Goal: Task Accomplishment & Management: Complete application form

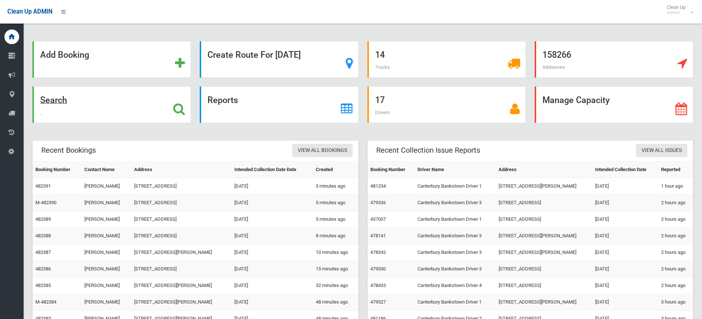
click at [58, 102] on strong "Search" at bounding box center [53, 100] width 27 height 10
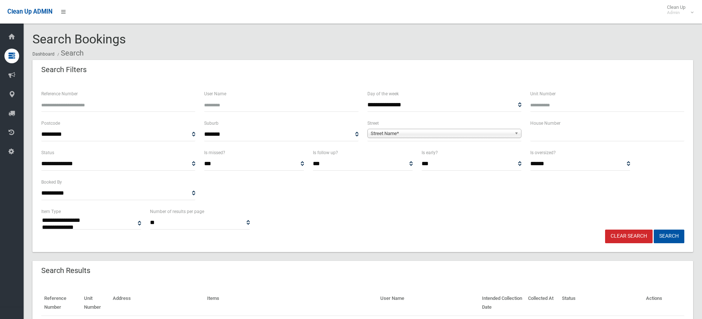
select select
click at [554, 137] on input "text" at bounding box center [607, 135] width 154 height 14
type input "**"
click at [389, 136] on span "Street Name*" at bounding box center [441, 133] width 141 height 9
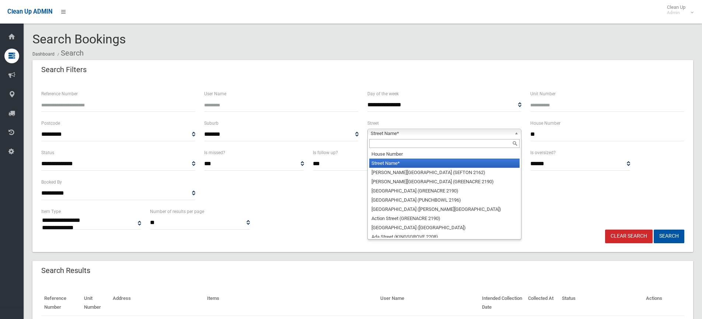
click at [384, 143] on input "text" at bounding box center [444, 143] width 150 height 9
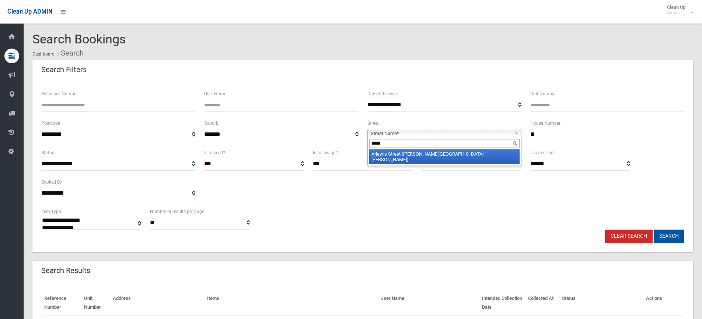
type input "*****"
click at [420, 157] on li "Arlew is Street (CHESTER HILL 2162)" at bounding box center [444, 157] width 150 height 15
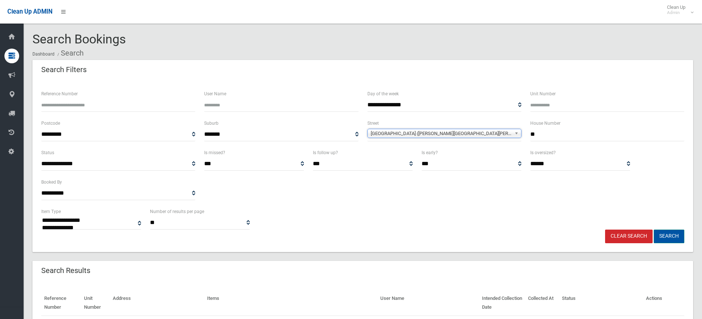
click at [671, 237] on button "Search" at bounding box center [669, 237] width 31 height 14
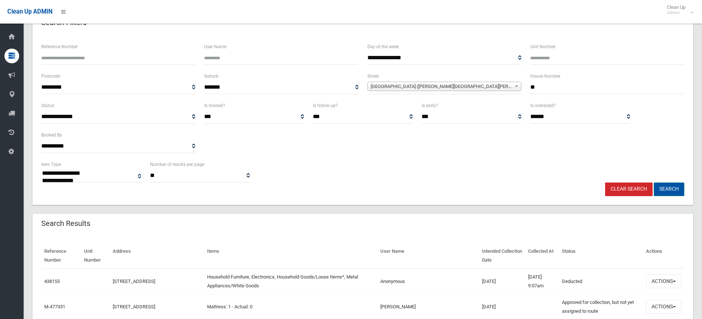
scroll to position [111, 0]
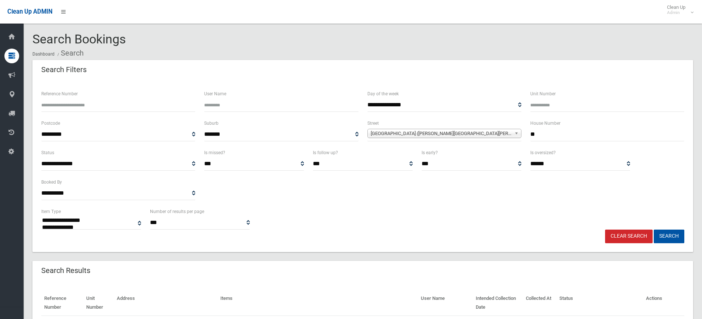
select select
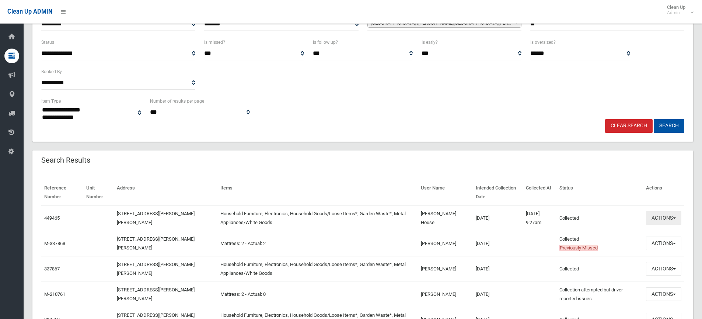
scroll to position [111, 0]
click at [663, 218] on button "Actions" at bounding box center [663, 218] width 35 height 14
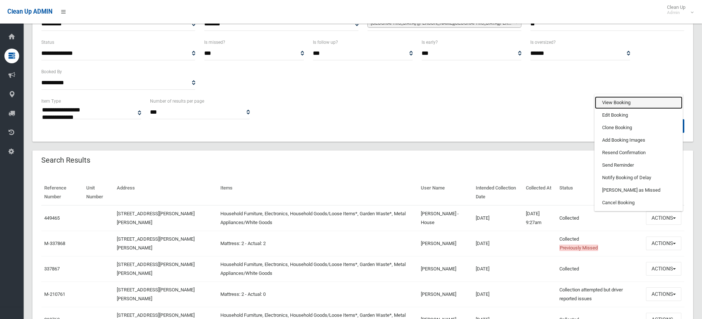
click at [618, 103] on link "View Booking" at bounding box center [639, 103] width 88 height 13
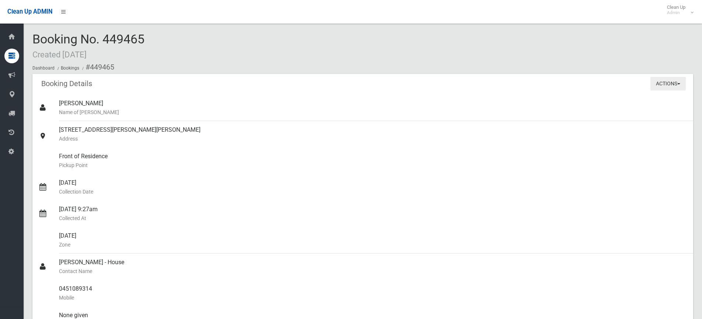
click at [674, 82] on button "Actions" at bounding box center [667, 84] width 35 height 14
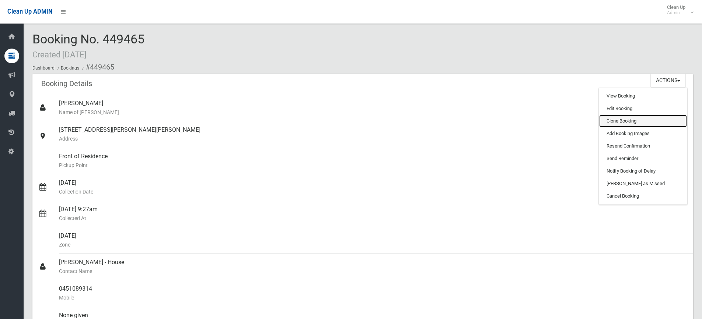
click at [616, 121] on link "Clone Booking" at bounding box center [643, 121] width 88 height 13
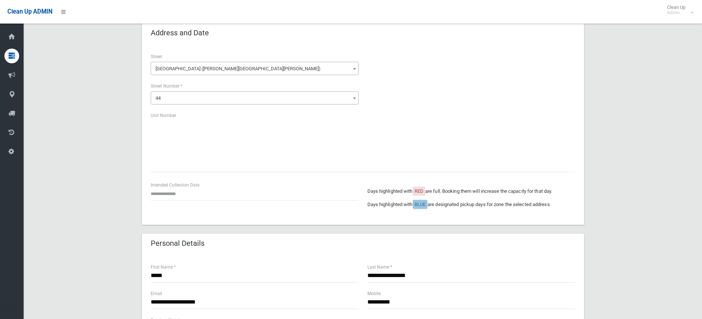
scroll to position [37, 0]
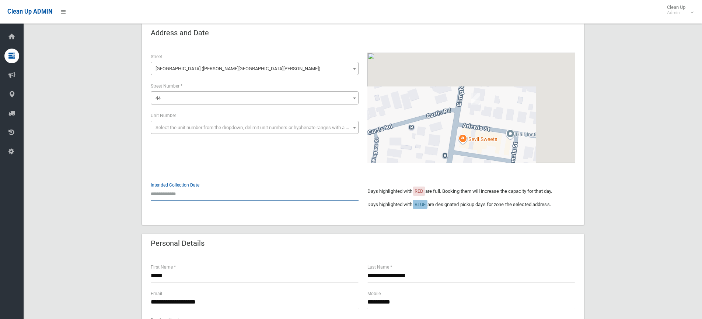
click at [171, 194] on input "text" at bounding box center [255, 194] width 208 height 14
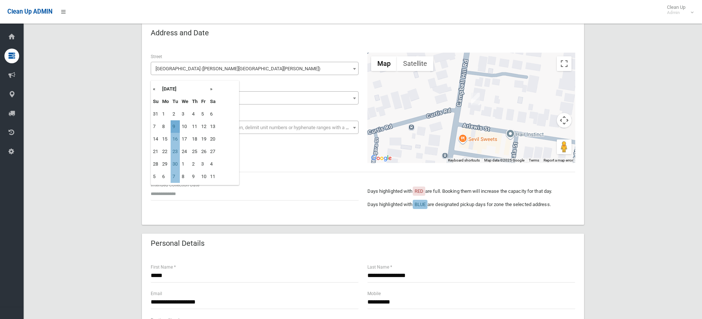
click at [175, 129] on td "9" at bounding box center [175, 126] width 9 height 13
click at [169, 193] on input "**********" at bounding box center [255, 194] width 208 height 14
click at [176, 141] on td "16" at bounding box center [175, 139] width 9 height 13
type input "**********"
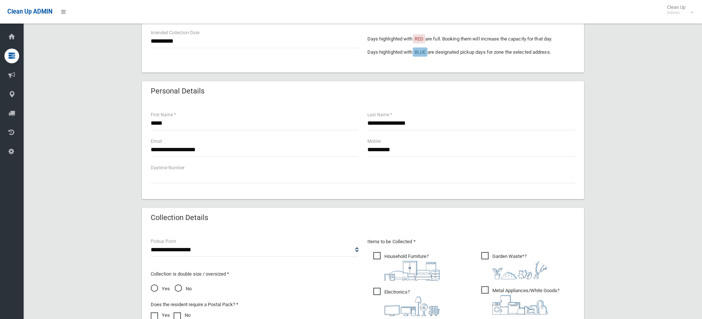
scroll to position [368, 0]
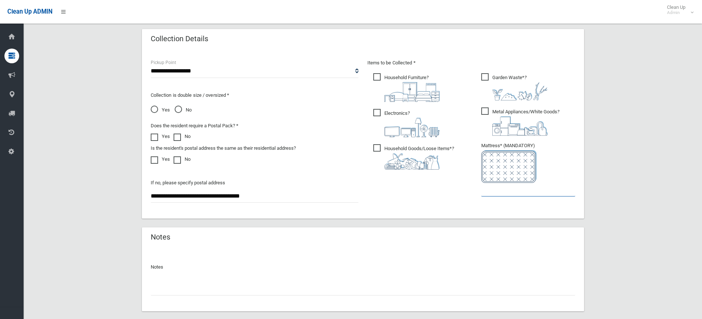
click at [496, 186] on input "text" at bounding box center [528, 190] width 94 height 14
type input "*"
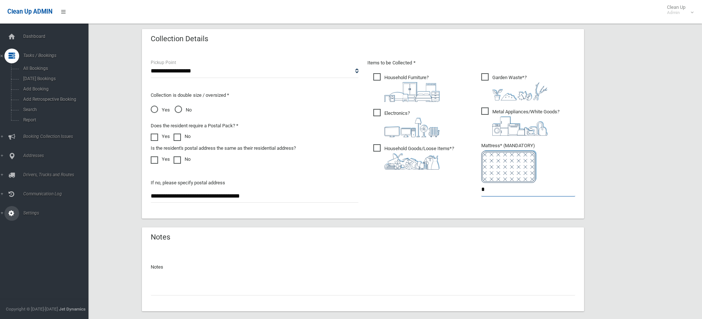
type input "*"
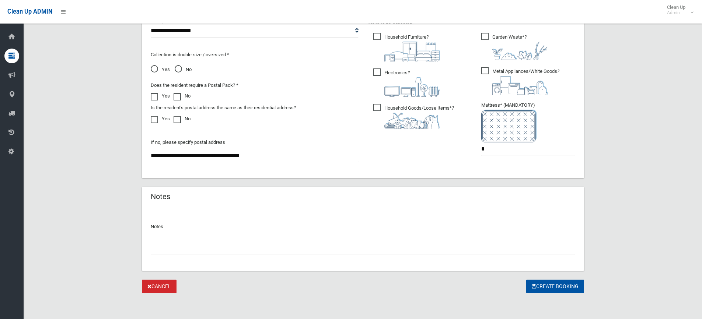
scroll to position [410, 0]
click at [541, 286] on button "Create Booking" at bounding box center [555, 286] width 58 height 14
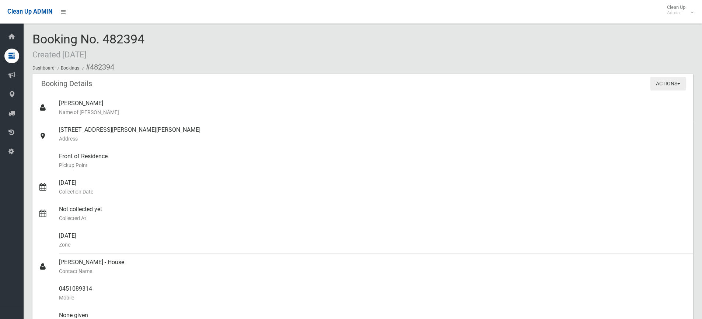
click at [656, 86] on button "Actions" at bounding box center [667, 84] width 35 height 14
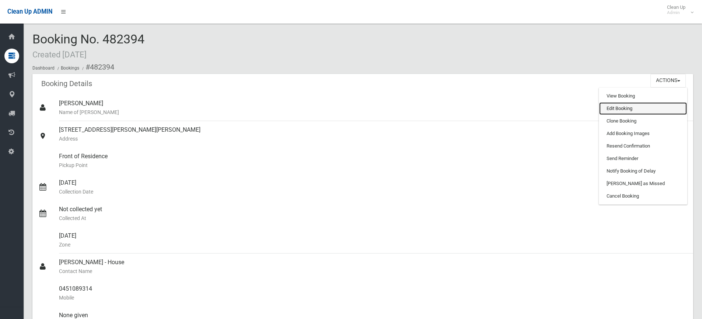
click at [620, 112] on link "Edit Booking" at bounding box center [643, 108] width 88 height 13
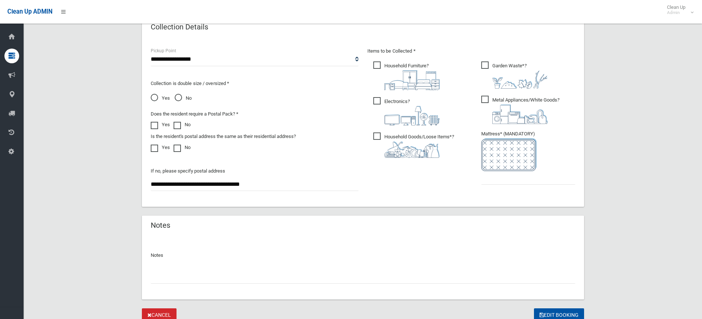
scroll to position [410, 0]
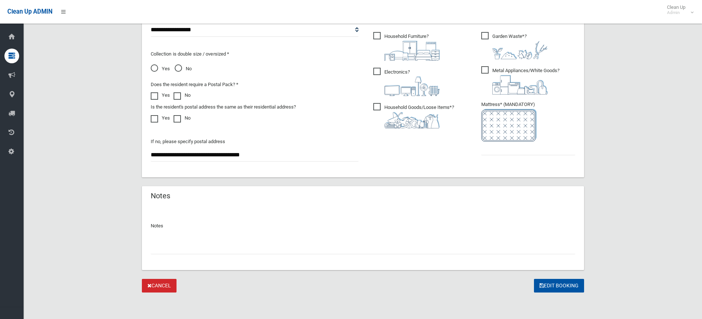
click at [208, 244] on input "text" at bounding box center [363, 248] width 424 height 14
click at [496, 144] on input "text" at bounding box center [528, 149] width 94 height 14
type input "*"
click at [213, 248] on input "text" at bounding box center [363, 248] width 424 height 14
click at [294, 252] on input "**********" at bounding box center [363, 248] width 424 height 14
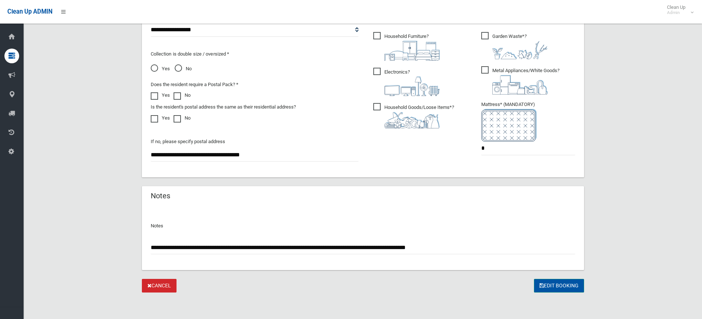
type input "**********"
click at [535, 284] on button "Edit Booking" at bounding box center [559, 286] width 50 height 14
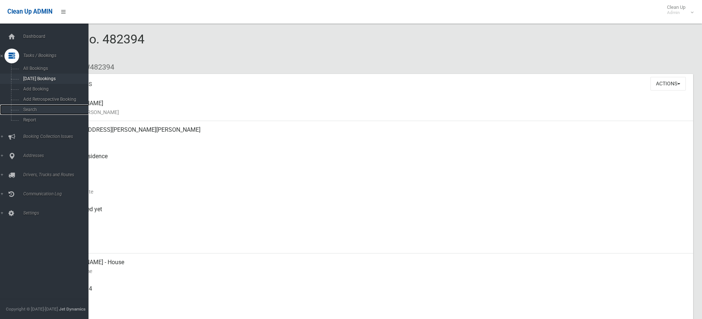
drag, startPoint x: 27, startPoint y: 107, endPoint x: 63, endPoint y: 78, distance: 46.0
click at [27, 107] on span "Search" at bounding box center [54, 109] width 67 height 5
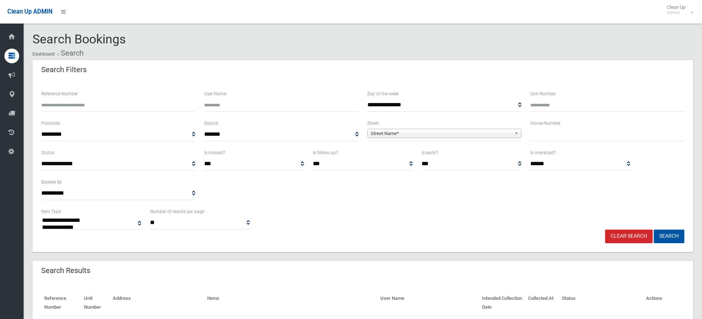
select select
click at [560, 131] on input "text" at bounding box center [607, 135] width 154 height 14
type input "**"
click at [400, 138] on div "Street Name*" at bounding box center [444, 133] width 154 height 9
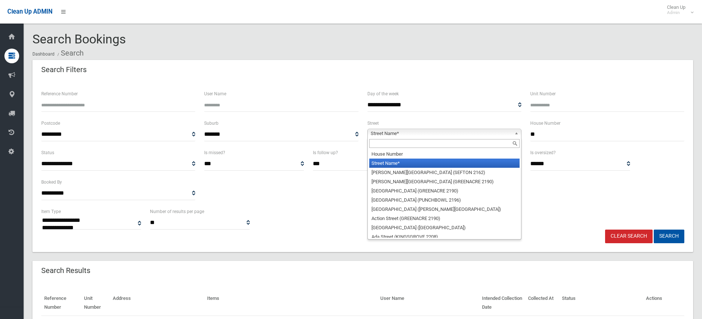
click at [388, 146] on input "text" at bounding box center [444, 143] width 150 height 9
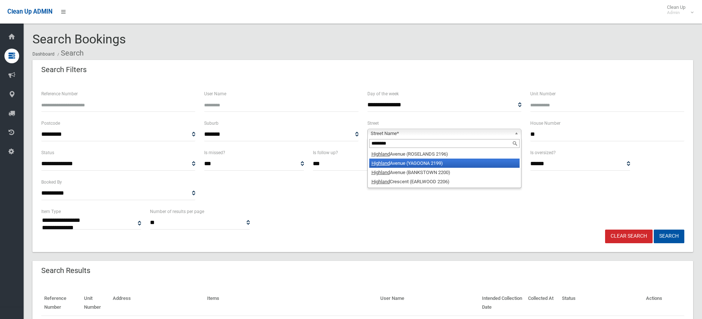
type input "********"
click at [441, 163] on li "Highland Avenue (YAGOONA 2199)" at bounding box center [444, 163] width 150 height 9
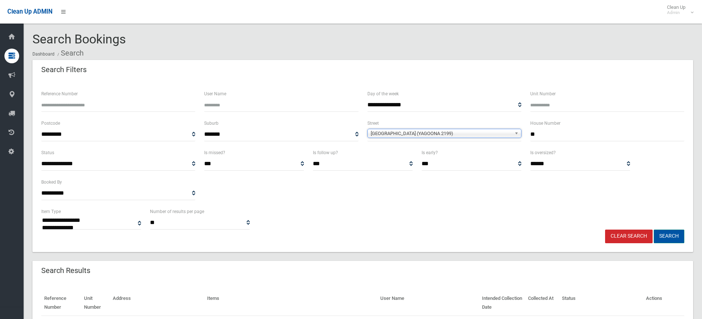
click at [664, 237] on button "Search" at bounding box center [669, 237] width 31 height 14
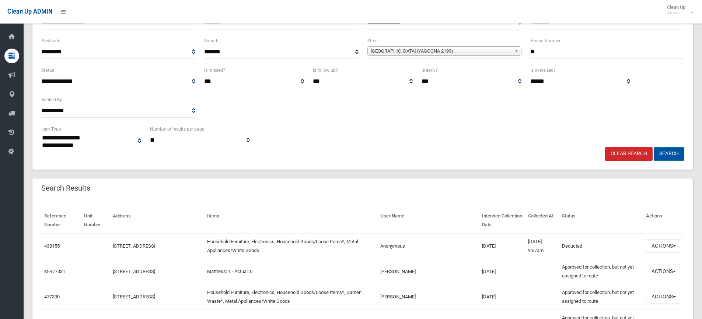
scroll to position [184, 0]
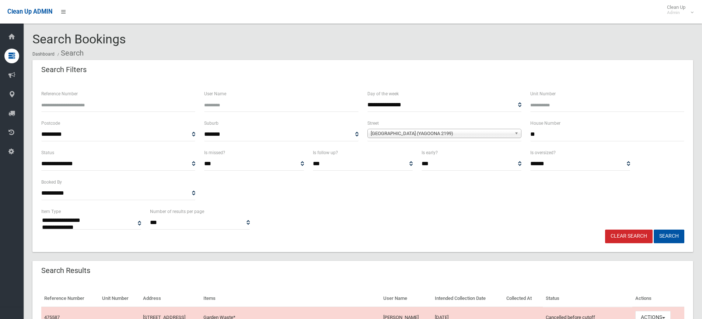
select select
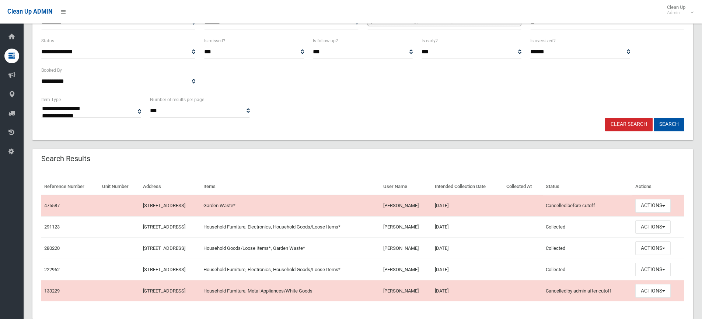
scroll to position [130, 0]
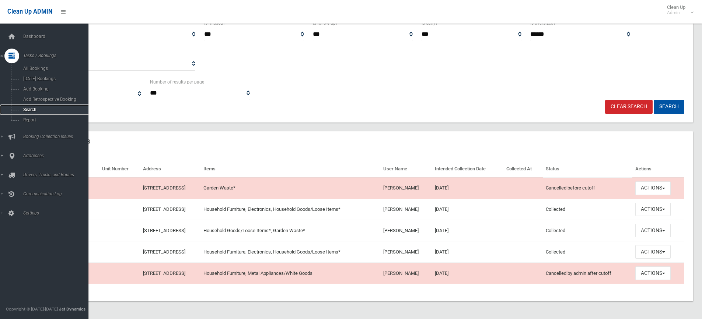
click at [41, 113] on link "Search" at bounding box center [47, 110] width 94 height 10
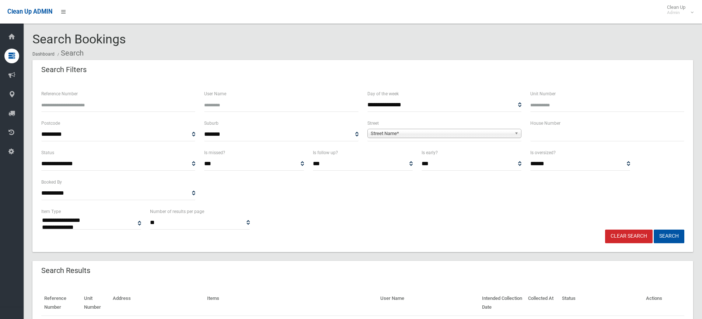
select select
click at [541, 134] on input "text" at bounding box center [607, 135] width 154 height 14
click at [552, 136] on input "text" at bounding box center [607, 135] width 154 height 14
type input "**"
click at [427, 133] on span "Street Name*" at bounding box center [441, 133] width 141 height 9
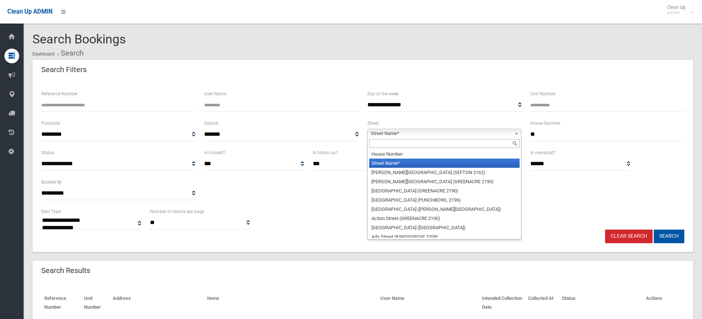
click at [398, 147] on input "text" at bounding box center [444, 143] width 150 height 9
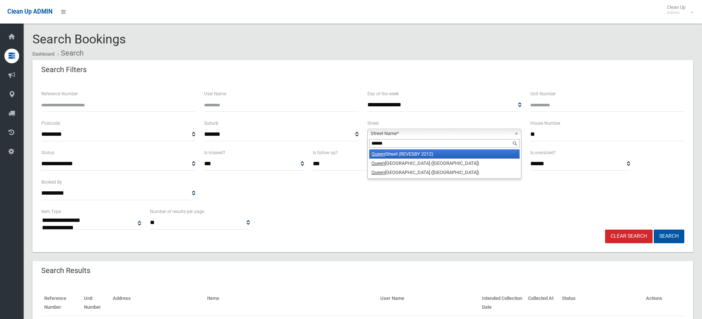
type input "*****"
click at [417, 155] on li "Queen Street (REVESBY 2212)" at bounding box center [444, 154] width 150 height 9
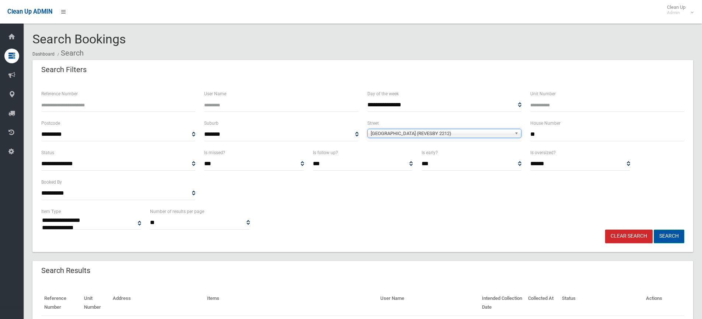
click at [669, 237] on button "Search" at bounding box center [669, 237] width 31 height 14
select select
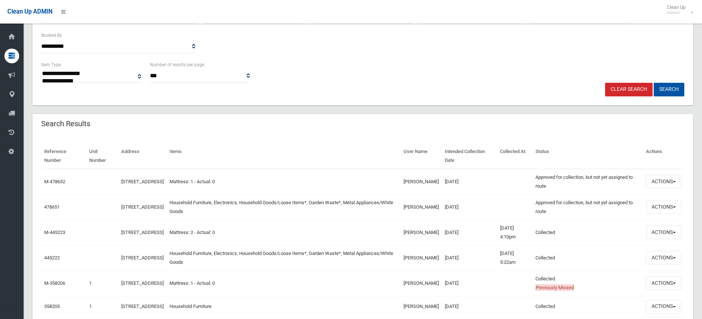
scroll to position [147, 0]
click at [332, 146] on th "Items" at bounding box center [284, 155] width 234 height 25
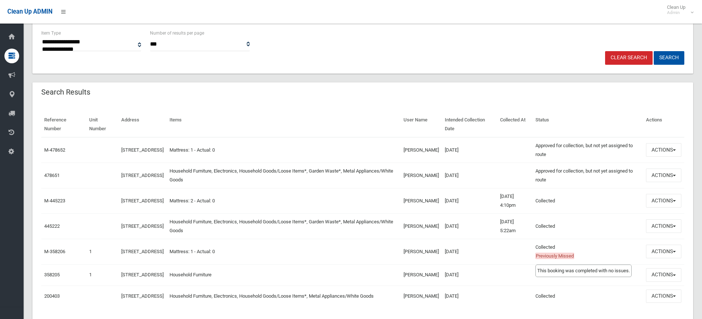
scroll to position [210, 0]
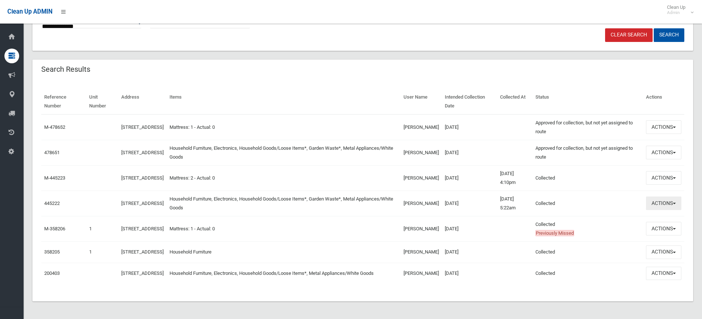
click at [660, 200] on button "Actions" at bounding box center [663, 204] width 35 height 14
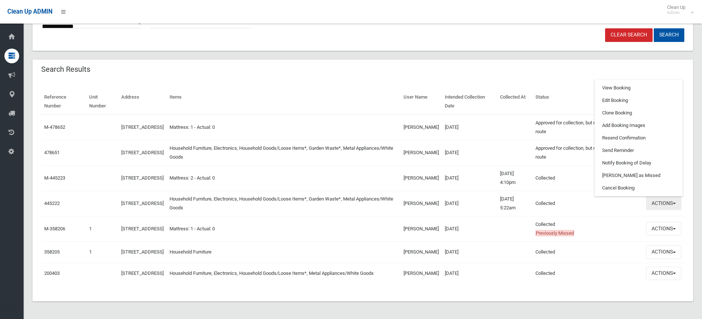
click at [659, 197] on button "Actions" at bounding box center [663, 204] width 35 height 14
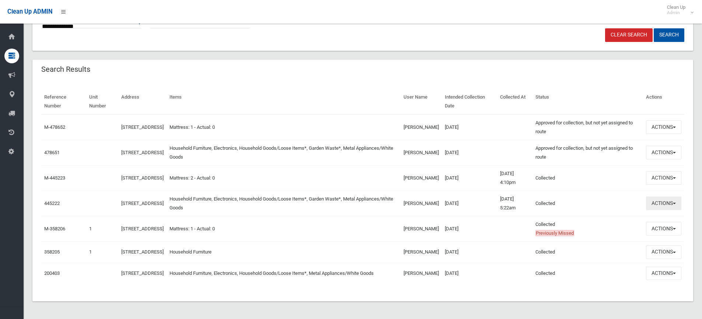
drag, startPoint x: 657, startPoint y: 197, endPoint x: 653, endPoint y: 195, distance: 4.6
click at [657, 197] on button "Actions" at bounding box center [663, 204] width 35 height 14
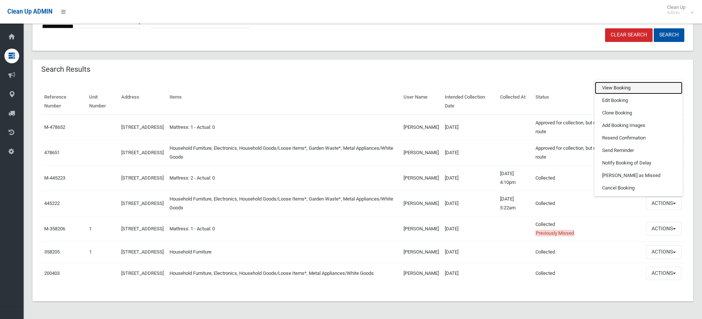
click at [621, 83] on link "View Booking" at bounding box center [639, 88] width 88 height 13
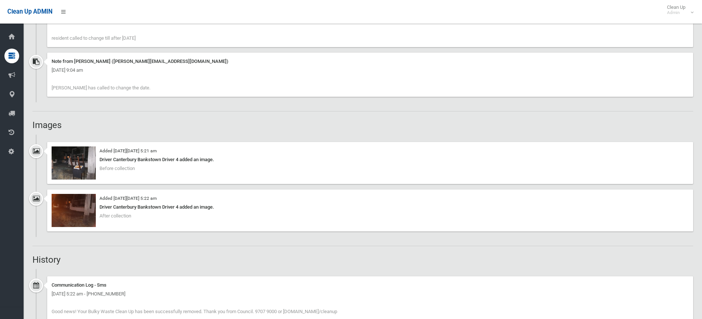
scroll to position [626, 0]
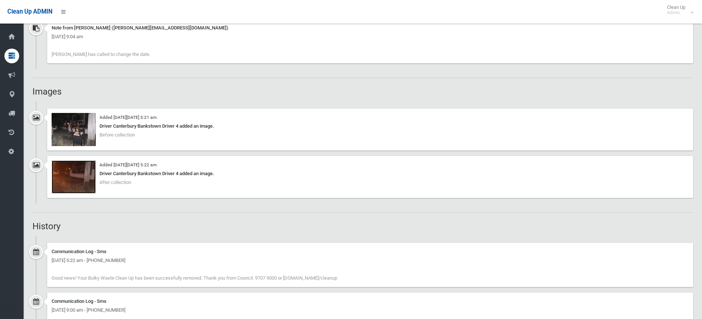
click at [84, 172] on img at bounding box center [74, 177] width 44 height 33
click at [78, 130] on img at bounding box center [74, 129] width 44 height 33
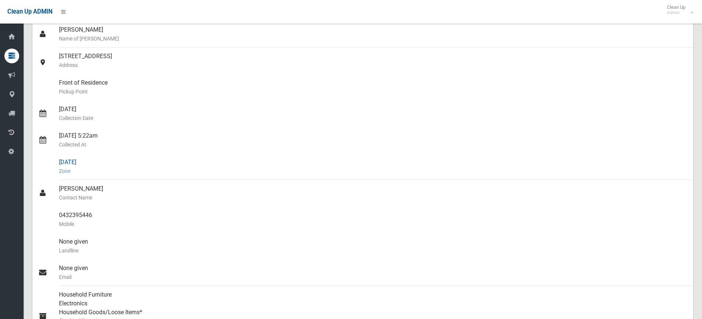
scroll to position [0, 0]
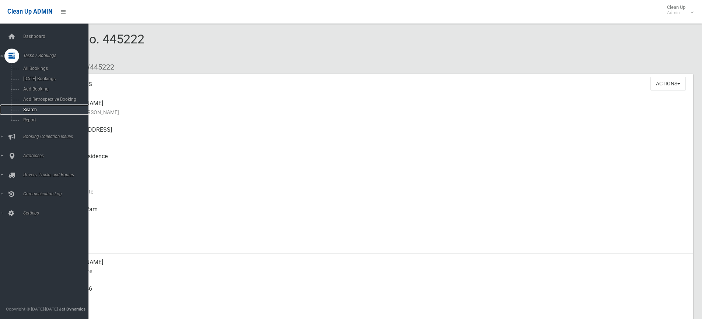
click at [36, 109] on span "Search" at bounding box center [54, 109] width 67 height 5
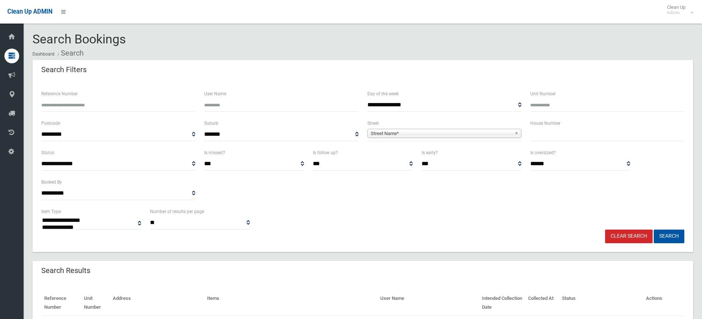
select select
click at [556, 135] on input "text" at bounding box center [607, 135] width 154 height 14
type input "**"
click at [379, 131] on span "Street Name*" at bounding box center [441, 133] width 141 height 9
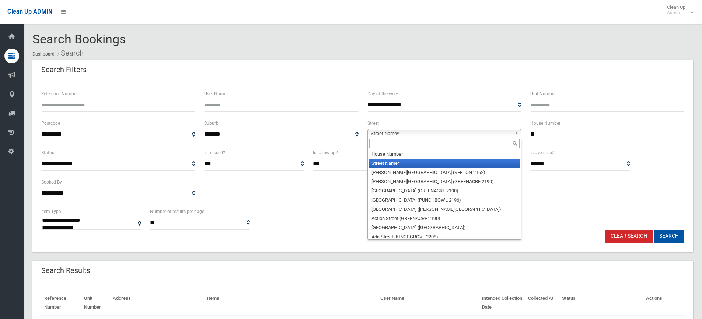
click at [393, 144] on input "text" at bounding box center [444, 143] width 150 height 9
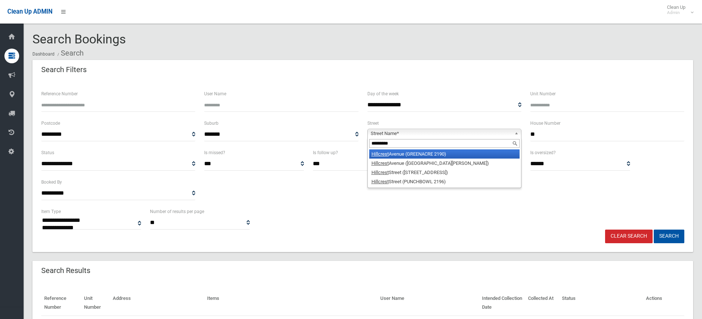
type input "*********"
click at [397, 155] on li "Hillcrest Avenue (GREENACRE 2190)" at bounding box center [444, 154] width 150 height 9
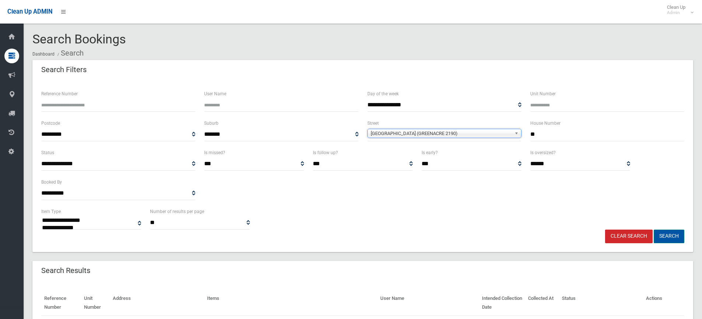
click at [662, 241] on button "Search" at bounding box center [669, 237] width 31 height 14
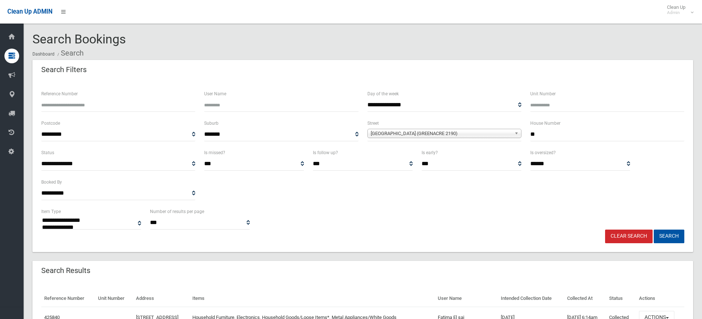
select select
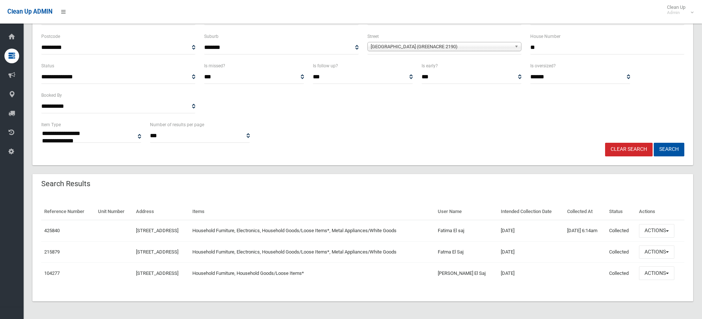
scroll to position [87, 0]
click at [661, 235] on button "Actions" at bounding box center [656, 231] width 35 height 14
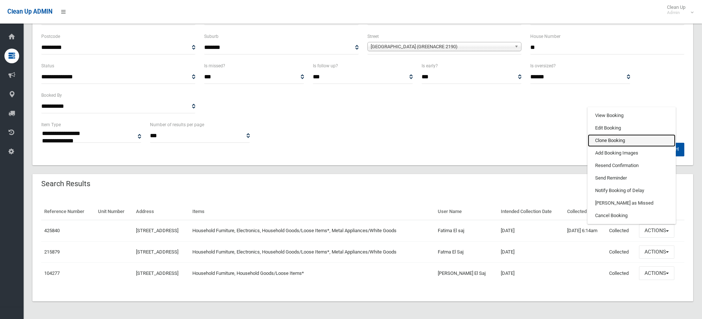
click at [623, 143] on link "Clone Booking" at bounding box center [632, 140] width 88 height 13
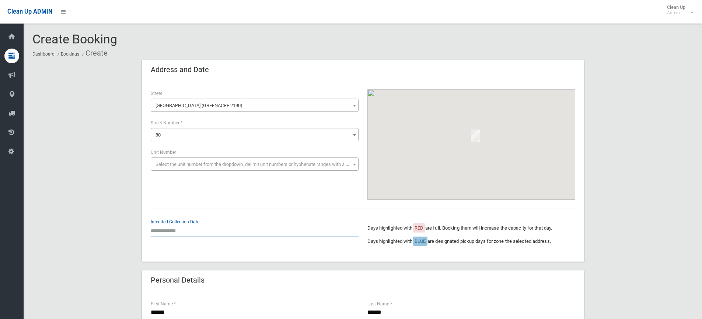
click at [181, 228] on input "text" at bounding box center [255, 231] width 208 height 14
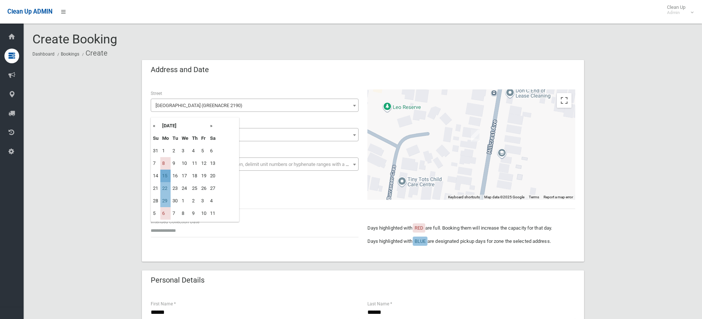
click at [170, 176] on td "15" at bounding box center [165, 176] width 10 height 13
type input "**********"
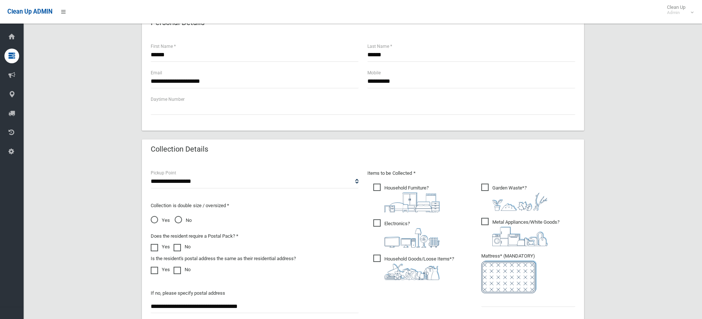
click at [483, 190] on span "Garden Waste* ?" at bounding box center [514, 197] width 66 height 27
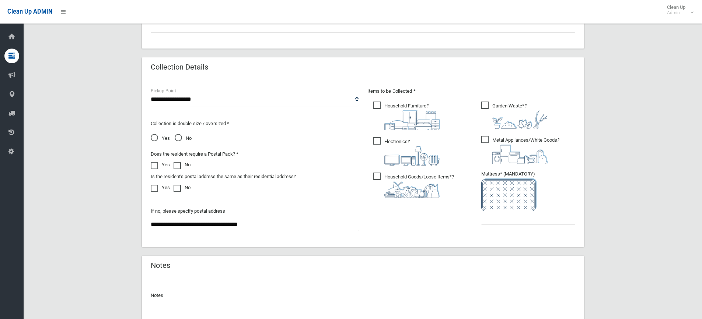
scroll to position [405, 0]
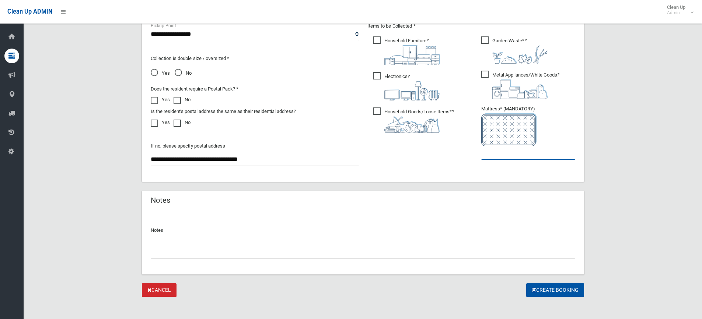
click at [490, 157] on input "text" at bounding box center [528, 153] width 94 height 14
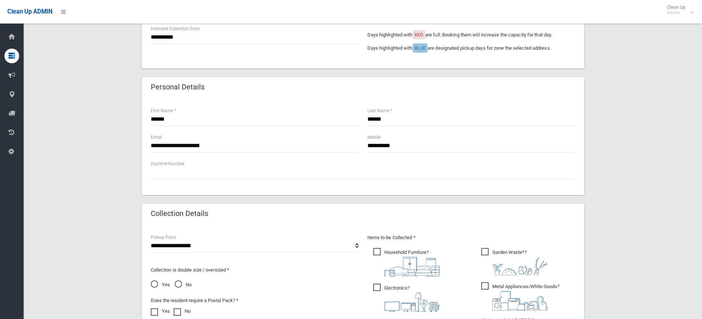
scroll to position [295, 0]
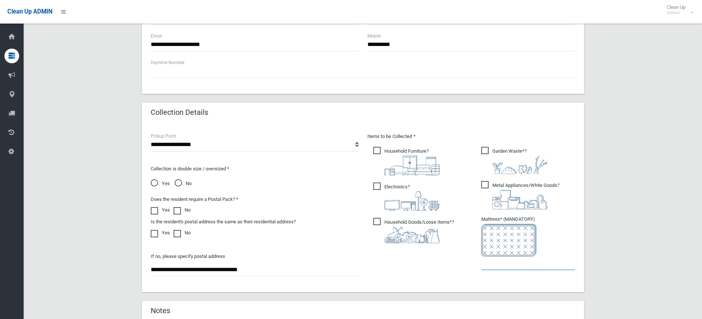
click at [510, 263] on input "text" at bounding box center [528, 264] width 94 height 14
click at [154, 184] on span "Yes" at bounding box center [160, 183] width 19 height 9
click at [503, 270] on input "text" at bounding box center [528, 264] width 94 height 14
type input "*"
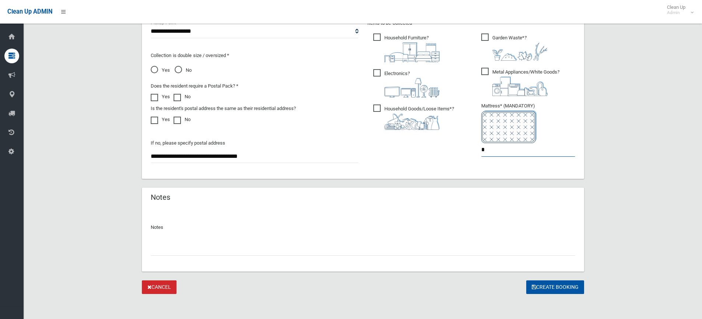
scroll to position [410, 0]
type input "*"
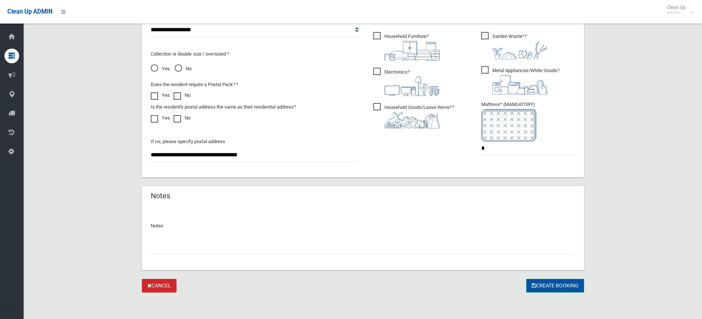
drag, startPoint x: 548, startPoint y: 286, endPoint x: 351, endPoint y: 227, distance: 206.1
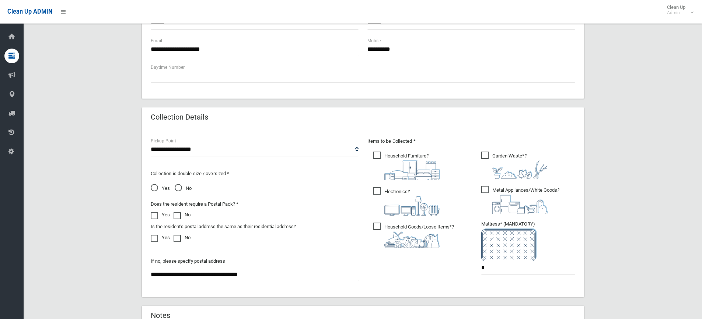
scroll to position [152, 0]
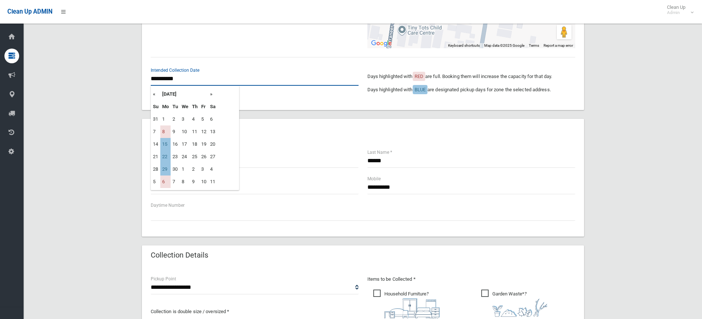
click at [169, 81] on input "**********" at bounding box center [255, 79] width 208 height 14
drag, startPoint x: 164, startPoint y: 145, endPoint x: 205, endPoint y: 153, distance: 42.0
click at [205, 153] on tbody "31 1 2 3 4 5 6 7 8 9 10 11 12 13 14 15 16 17 18 19 20 21 22 23 24 25 26 27 28 2…" at bounding box center [184, 150] width 66 height 75
click at [160, 168] on td "29" at bounding box center [165, 169] width 10 height 13
type input "**********"
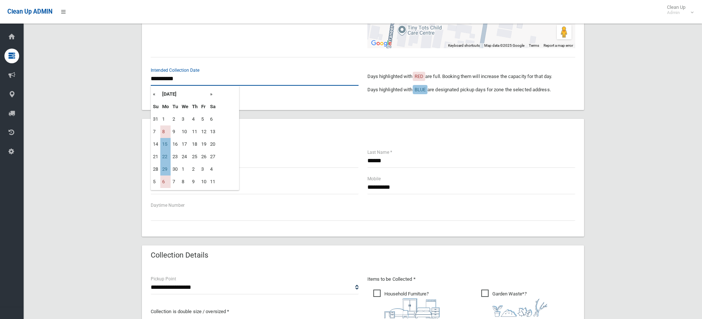
click at [168, 76] on input "**********" at bounding box center [255, 79] width 208 height 14
click at [211, 94] on th "»" at bounding box center [212, 94] width 9 height 13
drag, startPoint x: 165, startPoint y: 121, endPoint x: 162, endPoint y: 126, distance: 5.6
click at [162, 126] on tbody "28 29 30 1 2 3 4 5 6 7 8 9 10 11 12 13 14 15 16 17 18 19 20 21 22 23 24 25 26 2…" at bounding box center [184, 150] width 66 height 75
click at [168, 118] on td "29" at bounding box center [165, 119] width 10 height 13
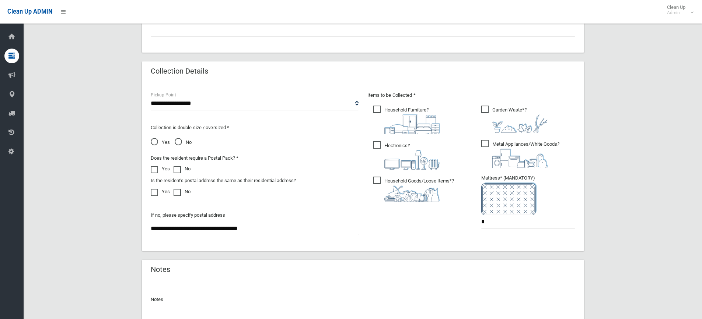
scroll to position [410, 0]
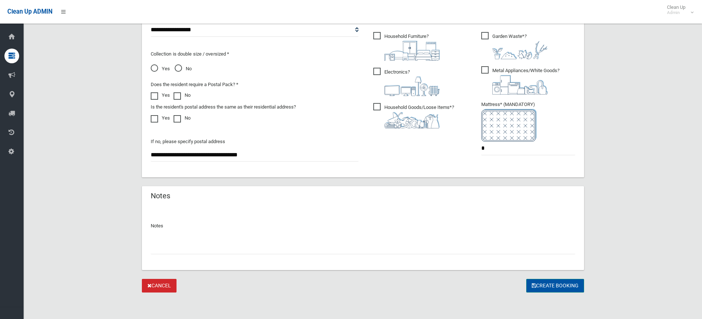
click at [546, 288] on button "Create Booking" at bounding box center [555, 286] width 58 height 14
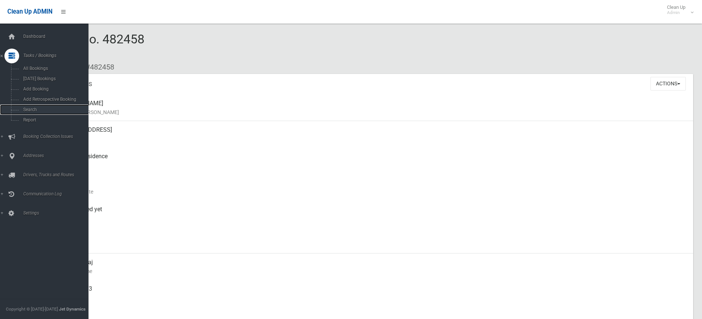
drag, startPoint x: 26, startPoint y: 111, endPoint x: 81, endPoint y: 59, distance: 74.8
click at [27, 109] on span "Search" at bounding box center [54, 109] width 67 height 5
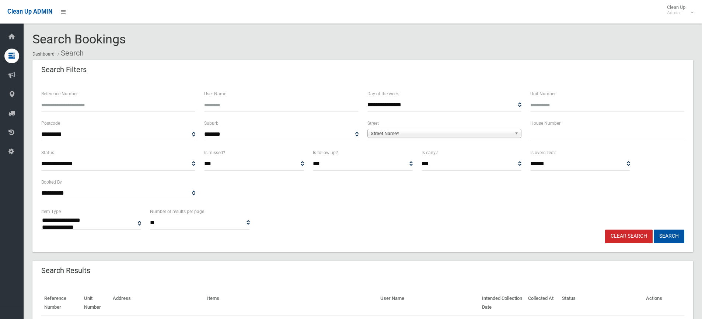
select select
click at [548, 134] on input "text" at bounding box center [607, 135] width 154 height 14
type input "**"
click at [454, 130] on span "Street Name*" at bounding box center [441, 133] width 141 height 9
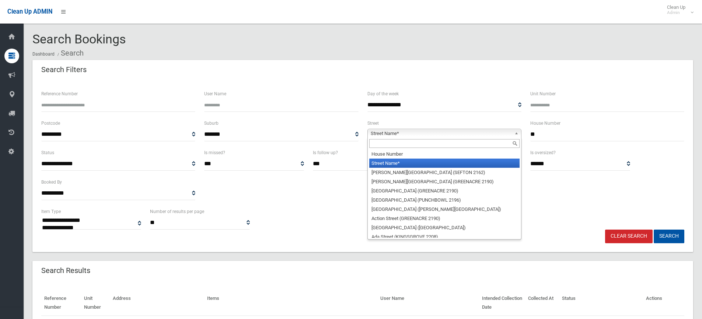
click at [390, 145] on input "text" at bounding box center [444, 143] width 150 height 9
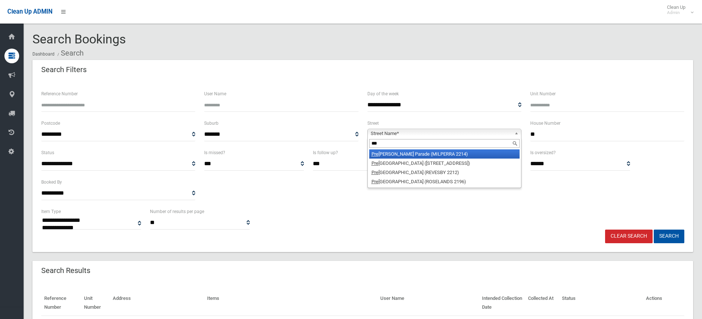
type input "***"
click at [423, 155] on li "Pre scott Parade (MILPERRA 2214)" at bounding box center [444, 154] width 150 height 9
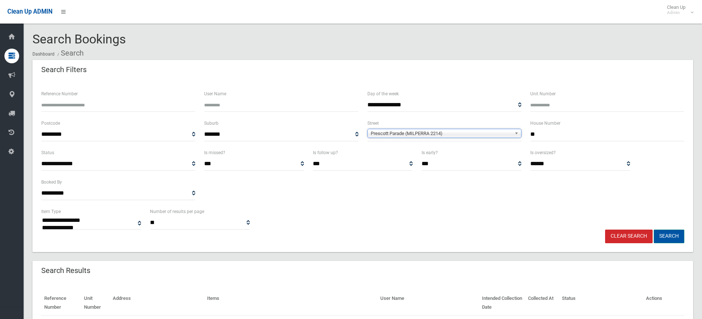
click at [666, 236] on button "Search" at bounding box center [669, 237] width 31 height 14
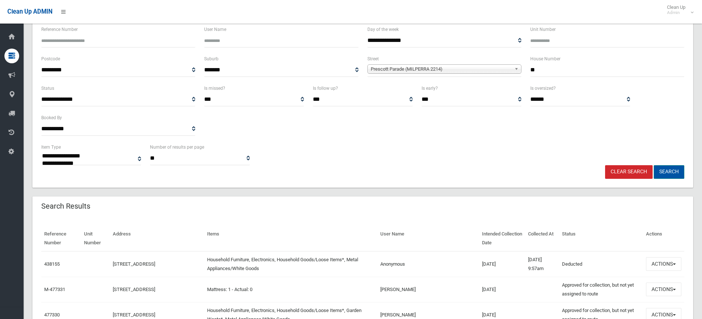
scroll to position [184, 0]
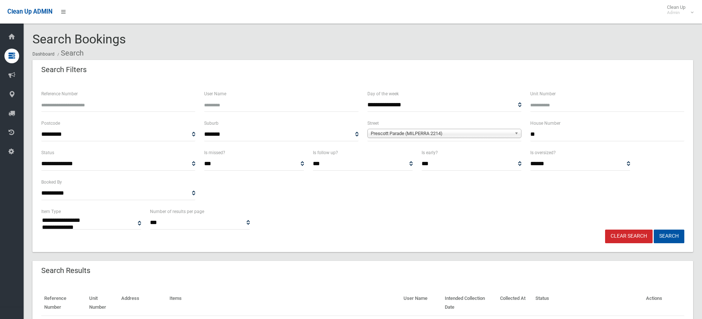
select select
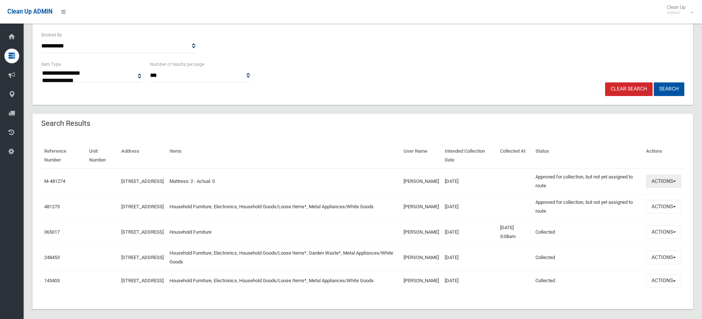
click at [668, 183] on button "Actions" at bounding box center [663, 182] width 35 height 14
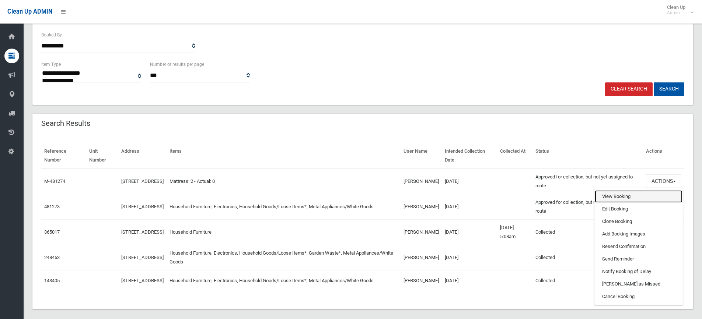
click at [618, 199] on link "View Booking" at bounding box center [639, 196] width 88 height 13
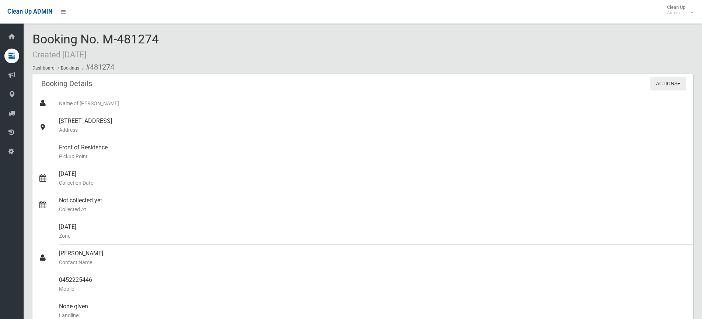
click at [662, 84] on button "Actions" at bounding box center [667, 84] width 35 height 14
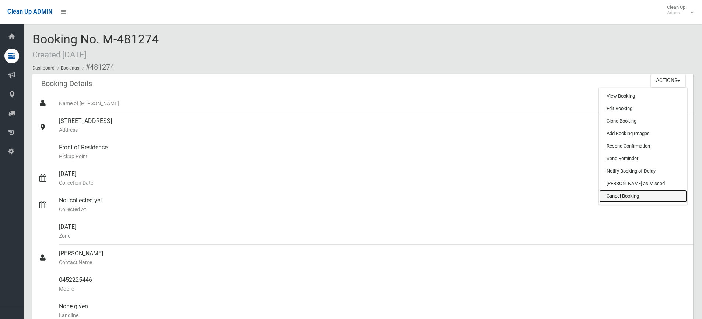
click at [623, 194] on link "Cancel Booking" at bounding box center [643, 196] width 88 height 13
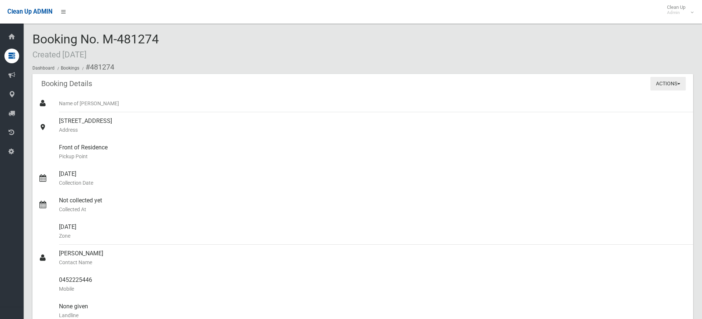
click at [672, 83] on button "Actions" at bounding box center [667, 84] width 35 height 14
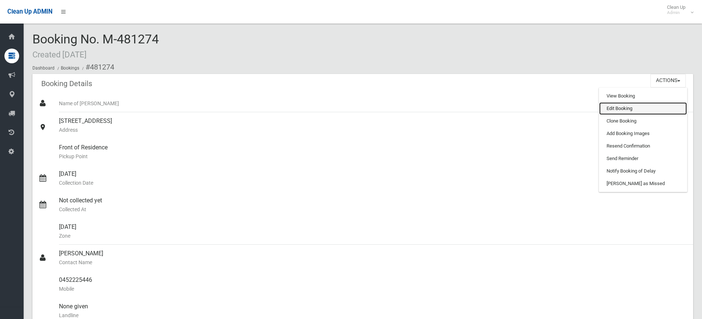
click at [627, 110] on link "Edit Booking" at bounding box center [643, 108] width 88 height 13
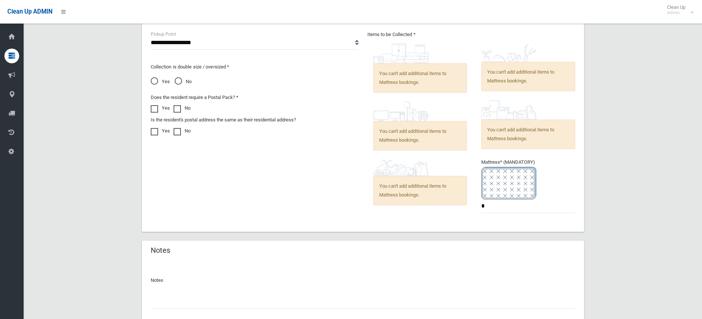
scroll to position [451, 0]
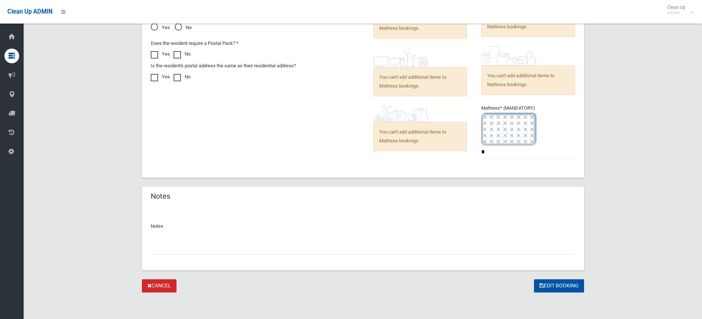
drag, startPoint x: 220, startPoint y: 249, endPoint x: 221, endPoint y: 255, distance: 5.3
click at [220, 250] on input "text" at bounding box center [363, 248] width 424 height 14
type input "**********"
click at [560, 286] on button "Edit Booking" at bounding box center [559, 287] width 50 height 14
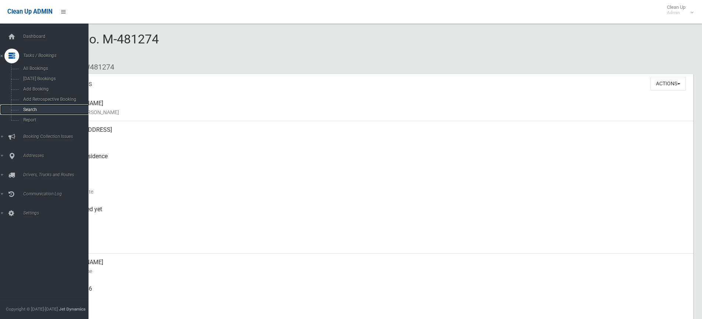
click at [38, 113] on link "Search" at bounding box center [47, 110] width 94 height 10
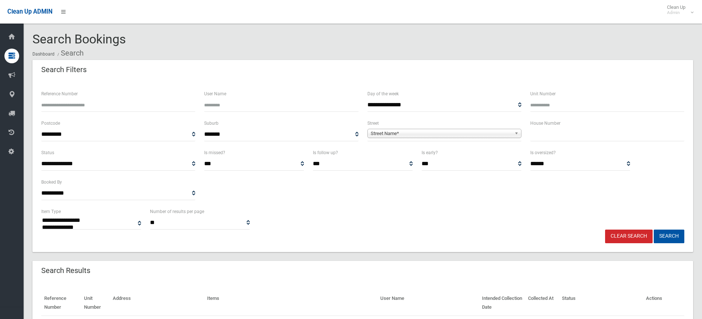
select select
click at [552, 133] on input "text" at bounding box center [607, 135] width 154 height 14
type input "**"
click at [410, 133] on span "Street Name*" at bounding box center [441, 133] width 141 height 9
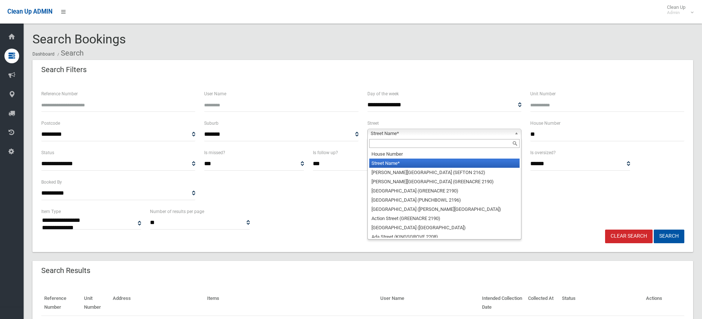
click at [403, 142] on input "text" at bounding box center [444, 143] width 150 height 9
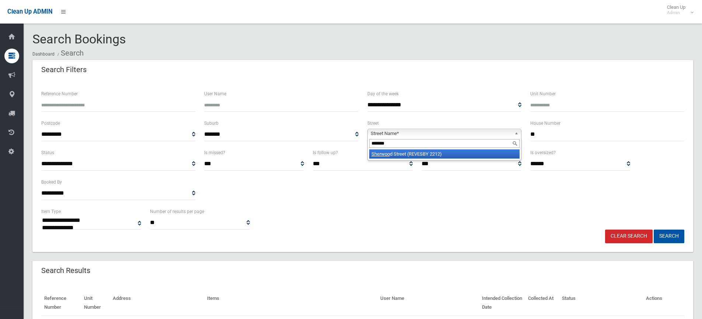
type input "*******"
click at [457, 158] on li "Sherwoo d Street (REVESBY 2212)" at bounding box center [444, 154] width 150 height 9
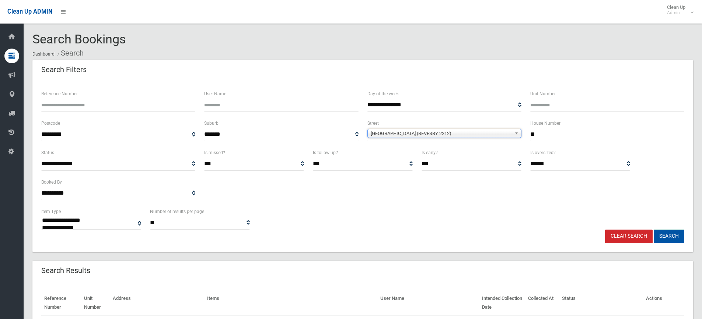
click at [675, 233] on button "Search" at bounding box center [669, 237] width 31 height 14
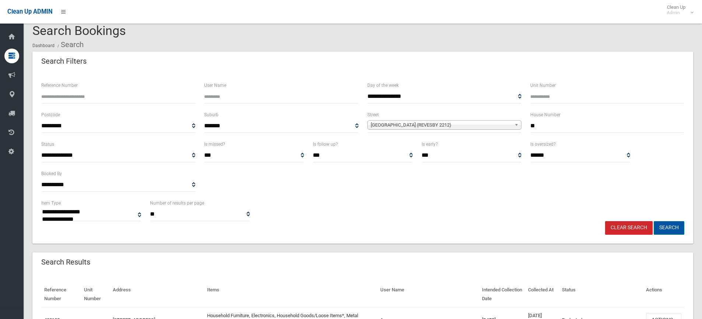
scroll to position [71, 0]
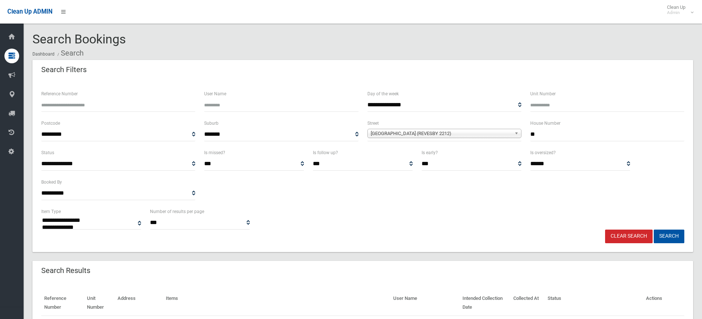
select select
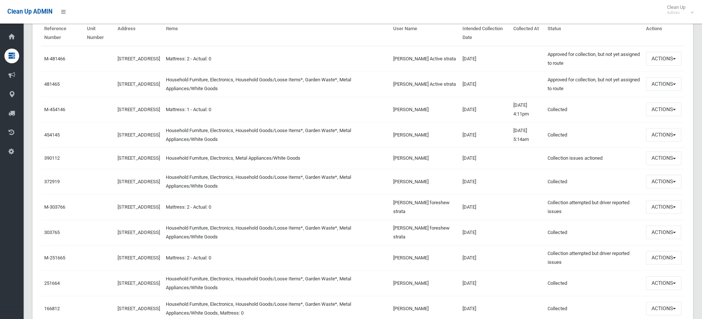
scroll to position [258, 0]
